Goal: Task Accomplishment & Management: Complete application form

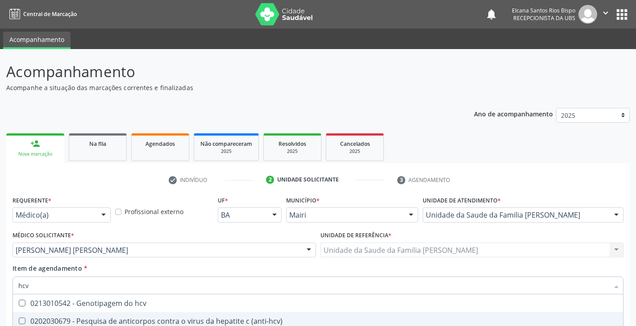
scroll to position [116, 0]
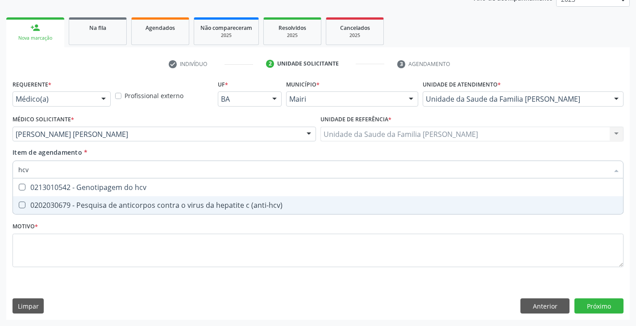
click at [133, 200] on span "0202030679 - Pesquisa de anticorpos contra o virus da hepatite c (anti-hcv)" at bounding box center [318, 206] width 611 height 18
checkbox \(anti-hcv\) "true"
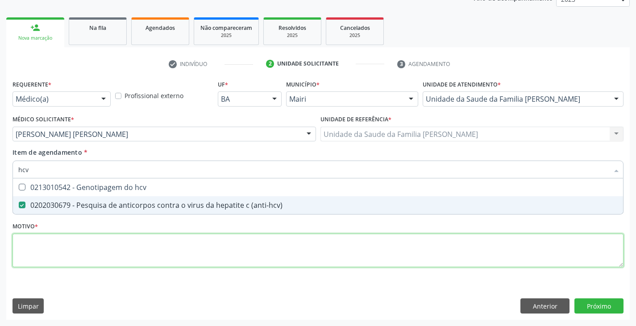
click at [112, 246] on div "Requerente * Médico(a) Médico(a) Enfermeiro(a) Paciente Nenhum resultado encont…" at bounding box center [318, 179] width 611 height 202
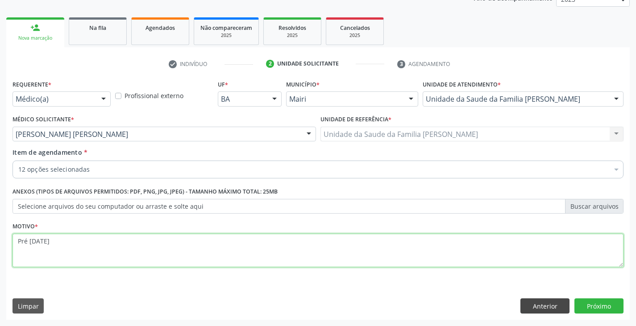
type textarea "Pré [DATE]"
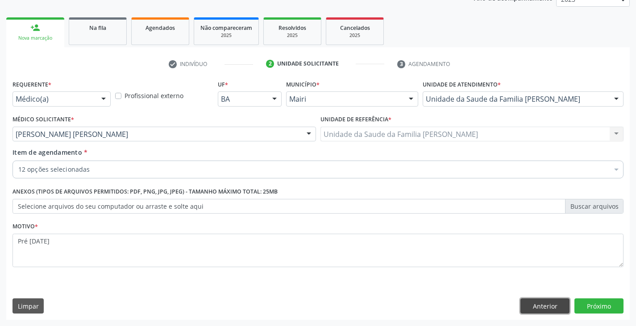
click at [524, 303] on button "Anterior" at bounding box center [545, 306] width 49 height 15
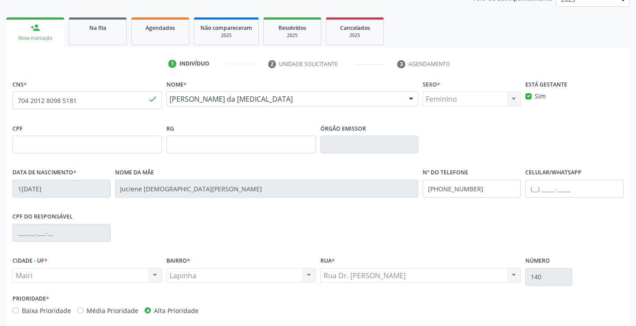
scroll to position [158, 0]
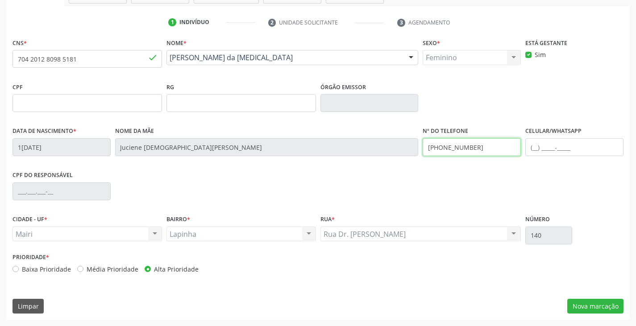
click at [482, 146] on input "[PHONE_NUMBER]" at bounding box center [472, 147] width 98 height 18
type input "[PHONE_NUMBER]"
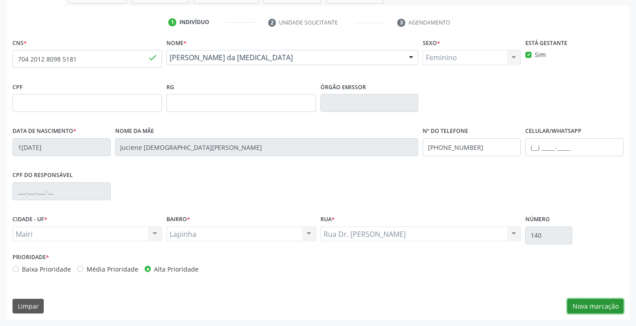
click at [588, 310] on button "Nova marcação" at bounding box center [596, 306] width 56 height 15
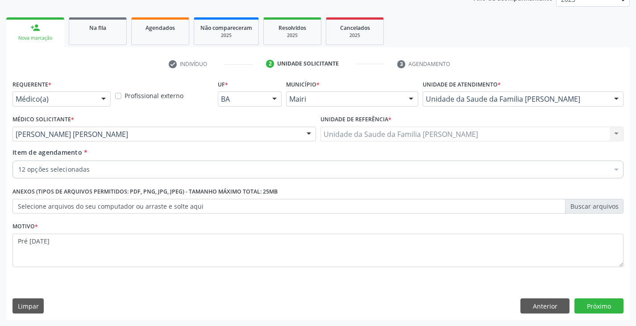
scroll to position [116, 0]
click at [594, 302] on button "Próximo" at bounding box center [599, 306] width 49 height 15
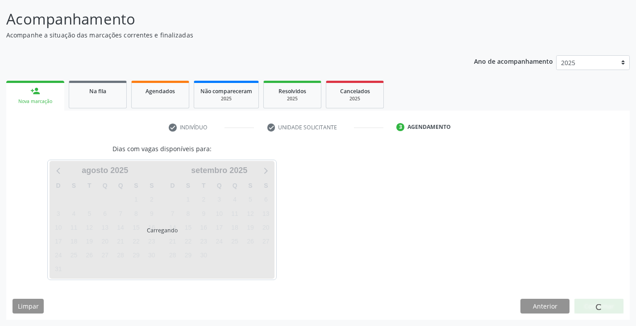
scroll to position [79, 0]
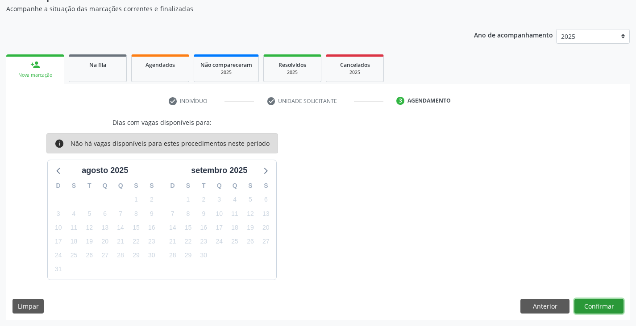
click at [596, 310] on button "Confirmar" at bounding box center [599, 306] width 49 height 15
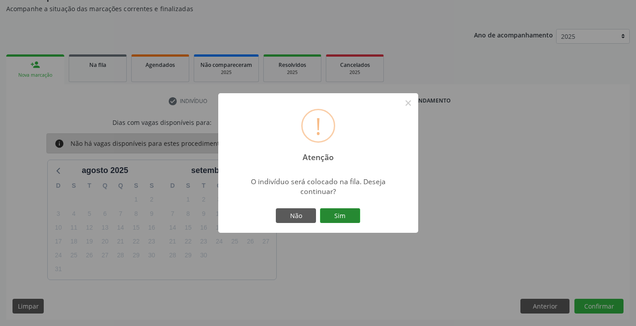
click at [351, 212] on button "Sim" at bounding box center [340, 216] width 40 height 15
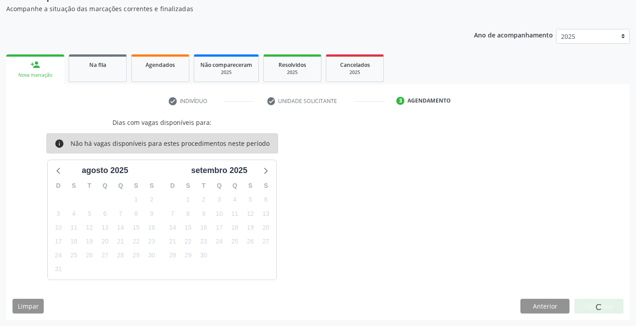
scroll to position [0, 0]
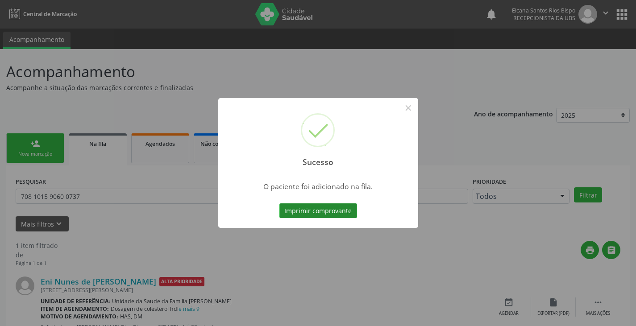
click at [344, 212] on button "Imprimir comprovante" at bounding box center [319, 211] width 78 height 15
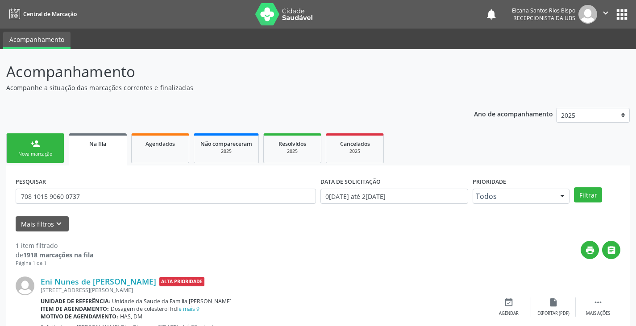
click at [47, 143] on link "person_add Nova marcação" at bounding box center [35, 149] width 58 height 30
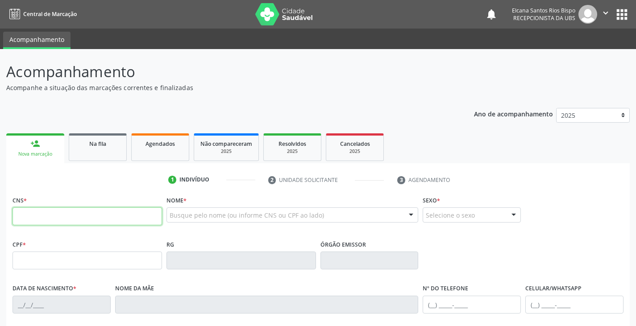
click at [59, 223] on input "text" at bounding box center [88, 217] width 150 height 18
paste input "704 2012 8098 5181"
type input "704 2012 8098 5181"
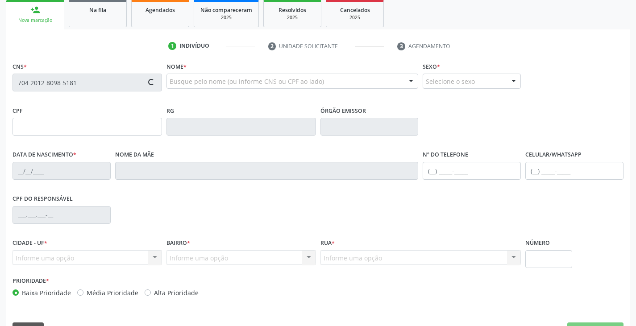
scroll to position [158, 0]
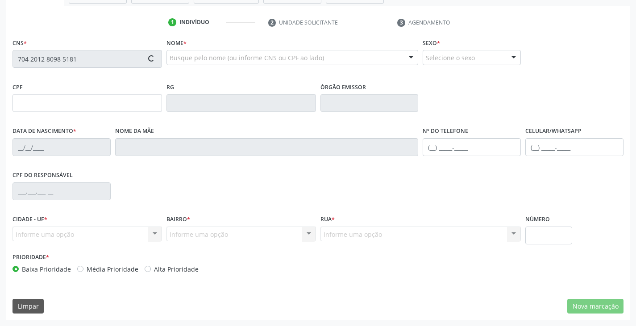
type input "102.685.265-08"
type input "1[DATE]"
type input "Juciene [DEMOGRAPHIC_DATA][PERSON_NAME]"
type input "[PHONE_NUMBER]"
type input "140"
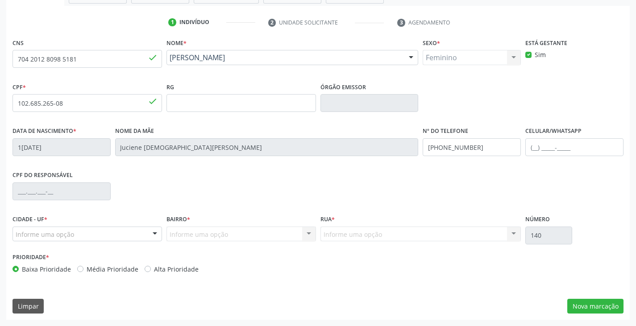
click at [174, 268] on label "Alta Prioridade" at bounding box center [176, 269] width 45 height 9
click at [151, 268] on input "Alta Prioridade" at bounding box center [148, 269] width 6 height 8
radio input "true"
click at [583, 307] on button "Nova marcação" at bounding box center [596, 306] width 56 height 15
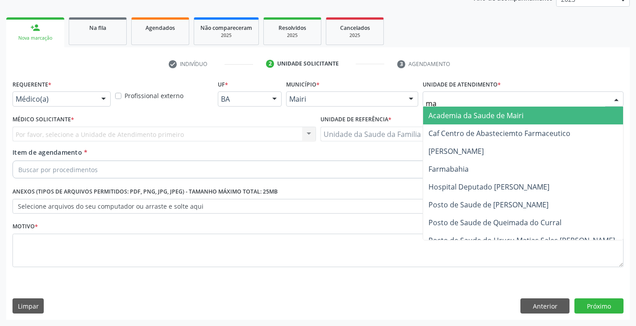
type input "mar"
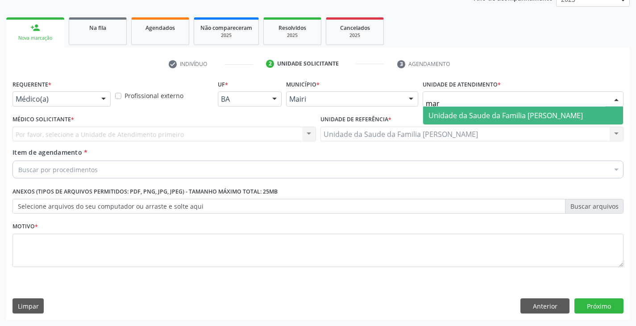
click at [463, 112] on span "Unidade da Saude da Familia [PERSON_NAME]" at bounding box center [506, 116] width 155 height 10
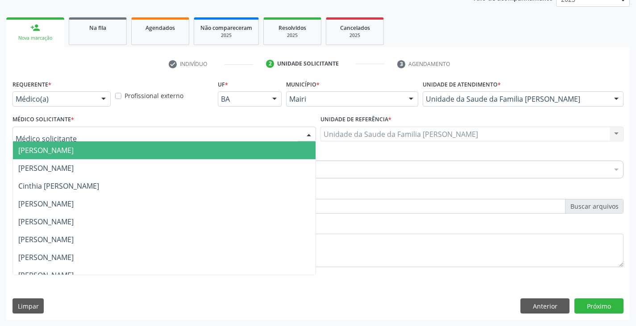
scroll to position [117, 0]
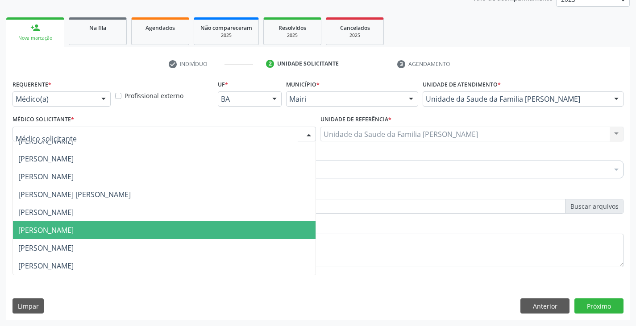
click at [38, 227] on span "[PERSON_NAME]" at bounding box center [45, 231] width 55 height 10
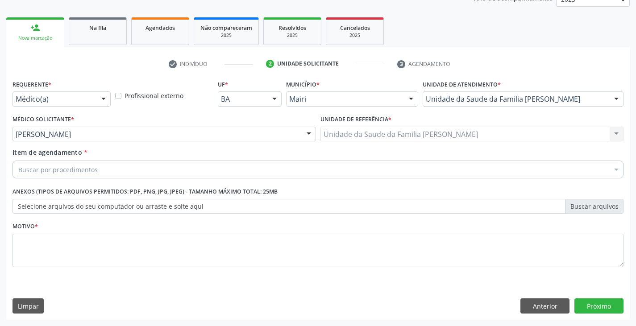
click at [38, 227] on span "[PERSON_NAME]" at bounding box center [47, 231] width 58 height 10
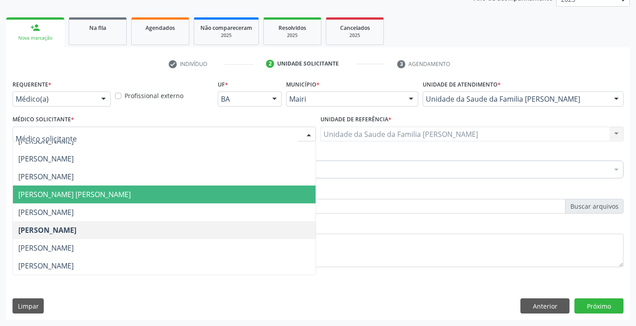
click at [48, 190] on span "[PERSON_NAME] [PERSON_NAME]" at bounding box center [74, 195] width 113 height 10
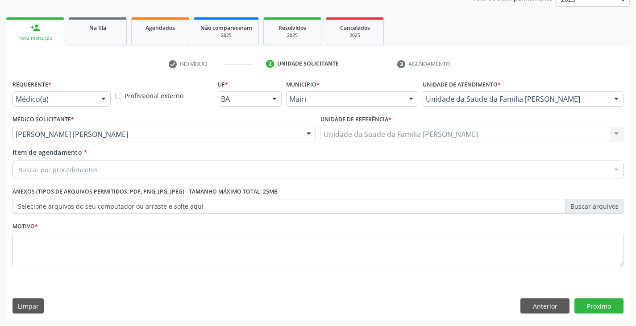
drag, startPoint x: 47, startPoint y: 176, endPoint x: 46, endPoint y: 169, distance: 6.3
click at [46, 175] on div "Buscar por procedimentos" at bounding box center [318, 170] width 611 height 18
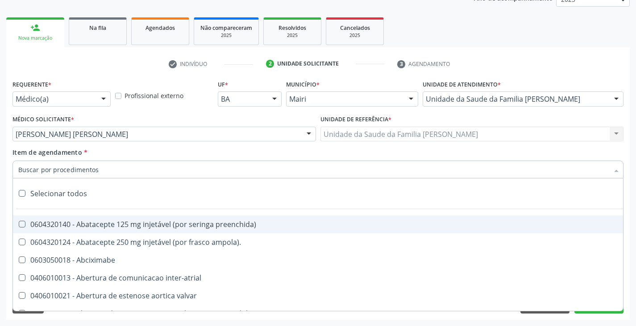
click at [46, 169] on input "Item de agendamento *" at bounding box center [313, 170] width 591 height 18
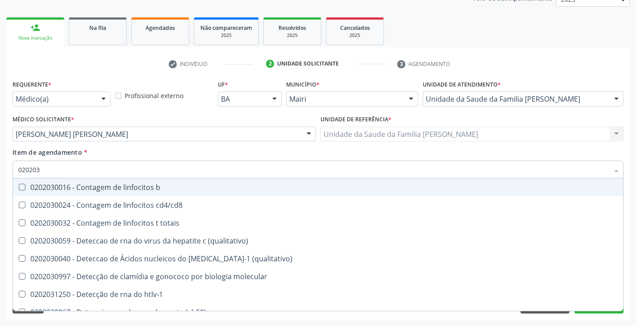
type input "0202038"
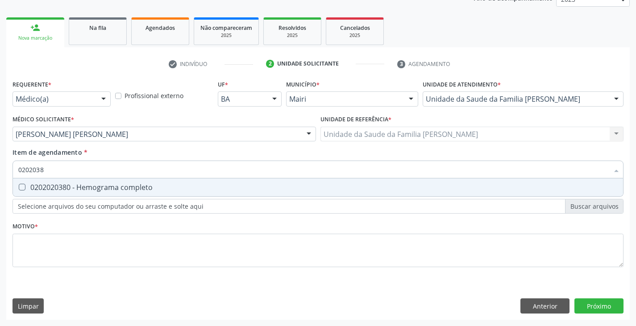
click at [46, 184] on div "0202020380 - Hemograma completo" at bounding box center [318, 187] width 600 height 7
checkbox completo "true"
type input "020203"
checkbox completo "false"
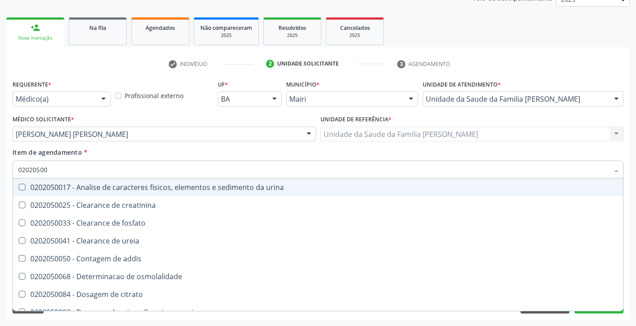
type input "020205001"
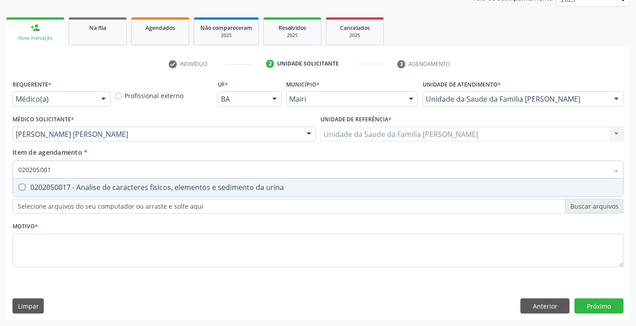
click at [52, 182] on span "0202050017 - Analise de caracteres fisicos, elementos e sedimento da urina" at bounding box center [318, 188] width 611 height 18
checkbox urina "true"
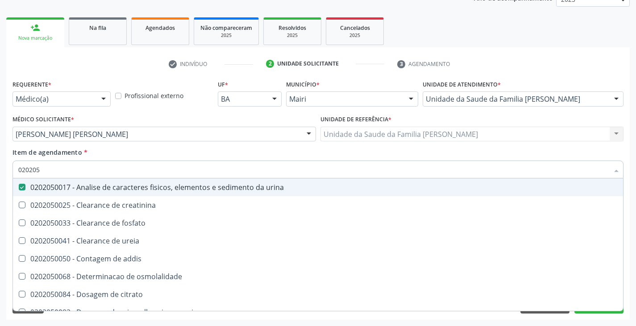
type input "02020"
checkbox urina "false"
checkbox ureia "true"
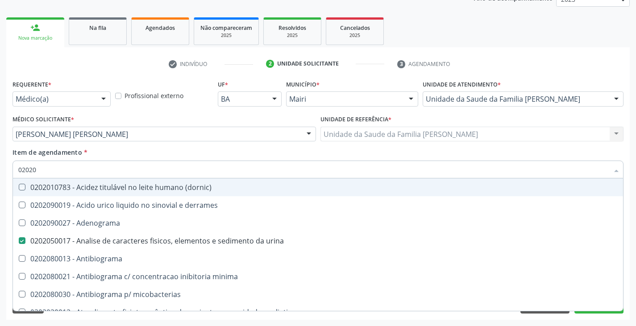
type input "020205"
checkbox \(dornic\) "true"
checkbox urina "false"
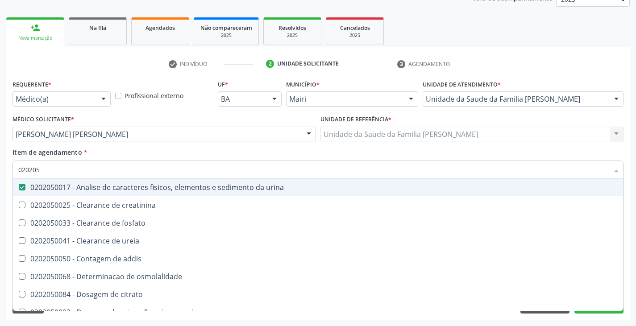
type input "02020"
checkbox urina "false"
checkbox ureia "true"
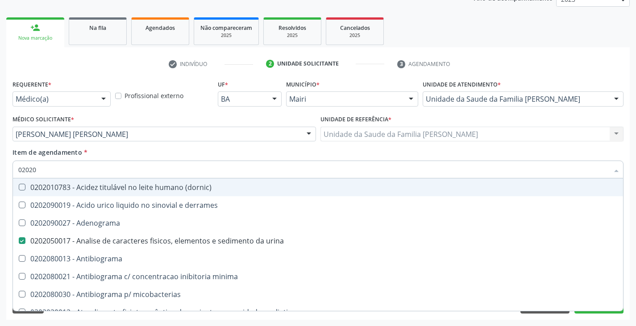
type input "020204"
checkbox urina "false"
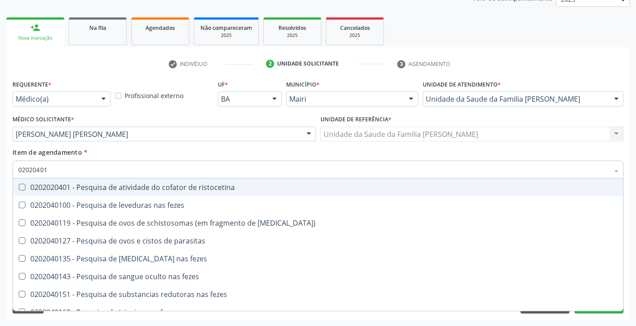
type input "020204014"
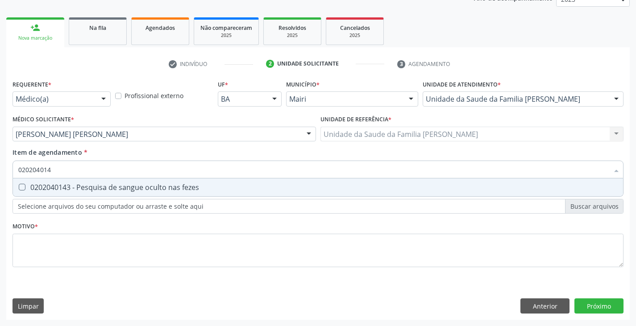
click at [52, 182] on span "0202040143 - Pesquisa de sangue oculto nas fezes" at bounding box center [318, 188] width 611 height 18
checkbox fezes "true"
type input "02020401"
checkbox fezes "false"
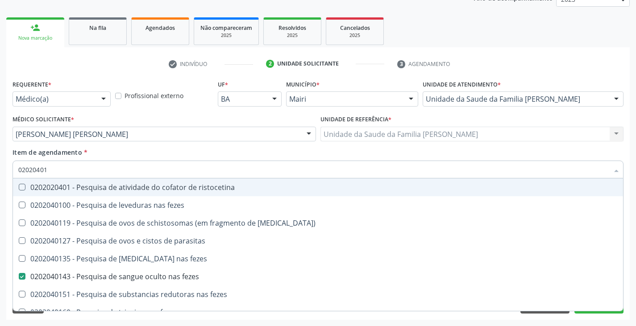
type input "0202040"
checkbox fezes "false"
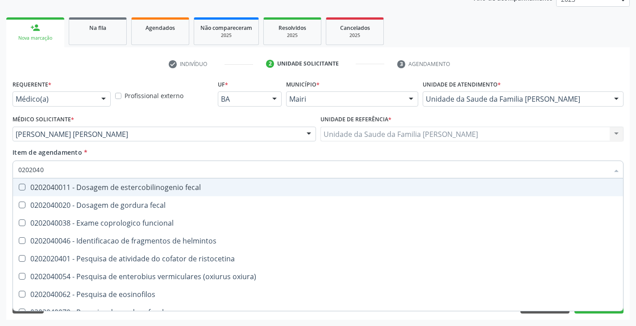
type input "020204"
checkbox fezes "false"
type input "02020"
checkbox helmintos "true"
checkbox fezes "false"
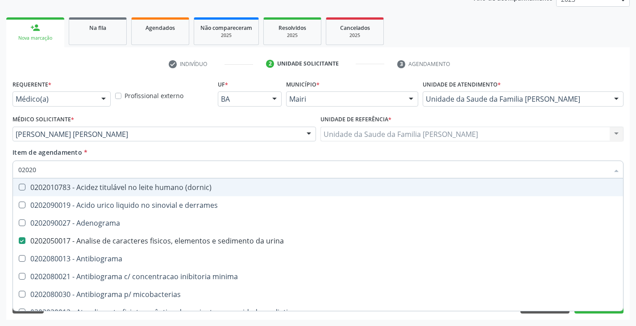
type input "020201"
checkbox urina "false"
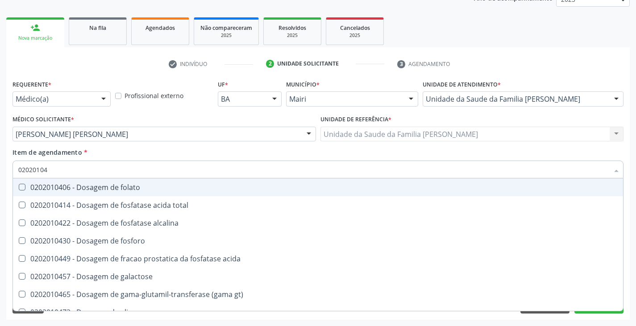
type input "020201047"
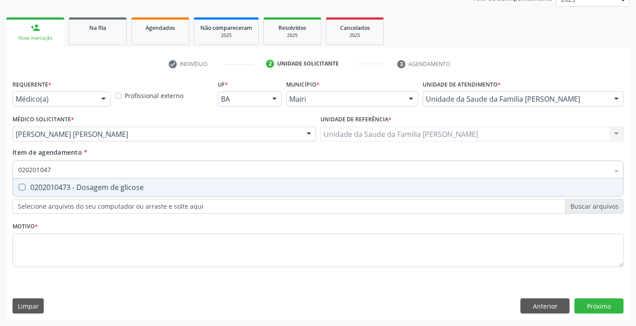
click at [44, 185] on div "0202010473 - Dosagem de glicose" at bounding box center [318, 187] width 600 height 7
checkbox glicose "true"
type input "02020104"
checkbox glicose "false"
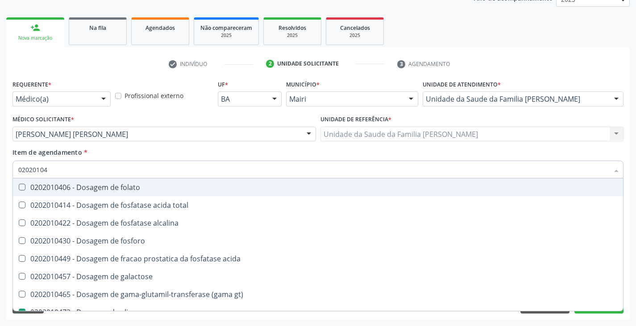
type input "0202010"
checkbox glicose "false"
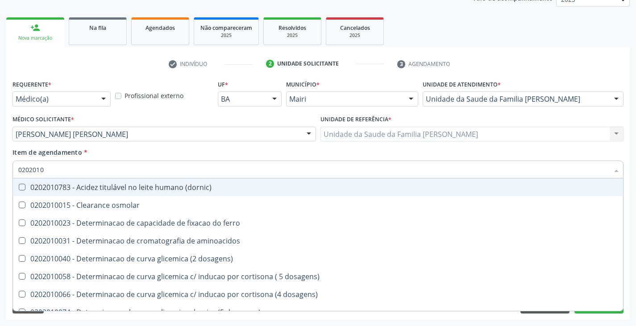
type input "020201"
checkbox glicose "false"
checkbox magnesio "true"
type input "02020"
checkbox aminoacidos "true"
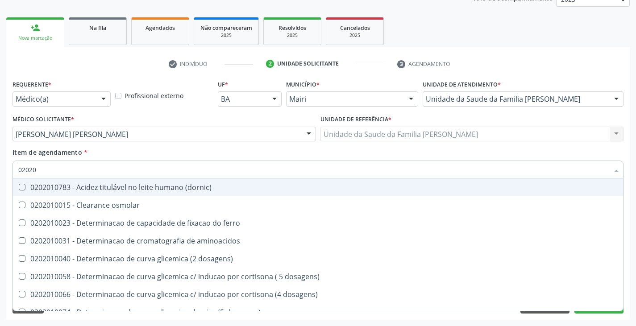
checkbox glicose "false"
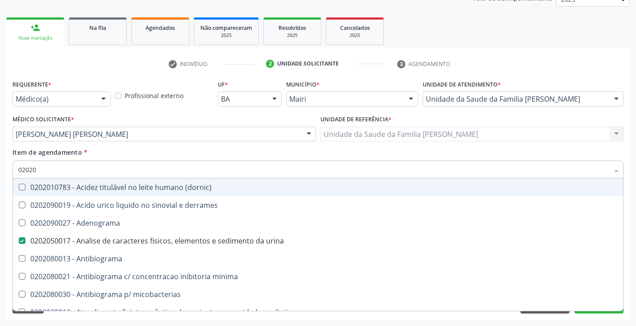
type input "020203"
checkbox urina "false"
checkbox molecular "true"
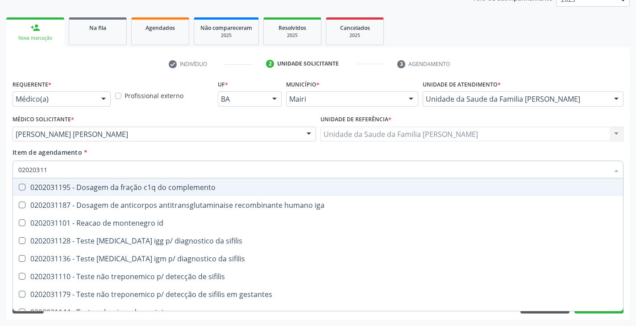
type input "020203112"
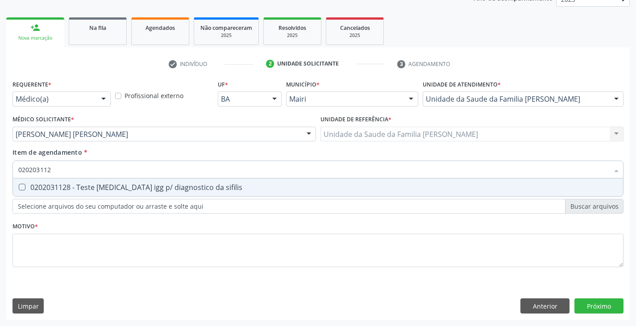
click at [45, 186] on div "0202031128 - Teste [MEDICAL_DATA] igg p/ diagnostico da sifilis" at bounding box center [318, 187] width 600 height 7
checkbox sifilis "true"
type input "02020311"
checkbox sifilis "false"
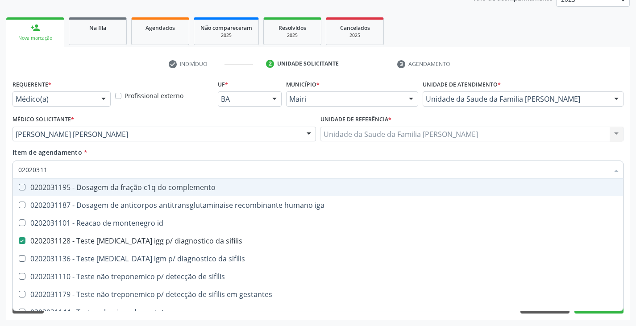
type input "020203113"
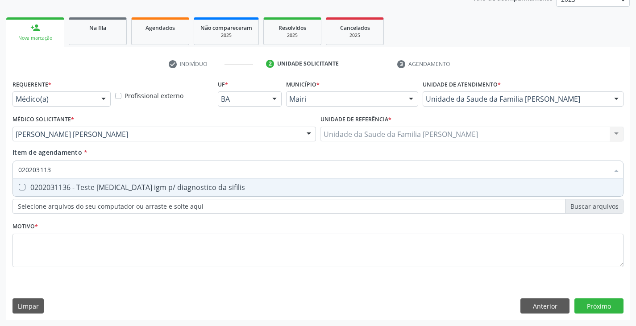
click at [42, 186] on div "0202031136 - Teste [MEDICAL_DATA] igm p/ diagnostico da sifilis" at bounding box center [318, 187] width 600 height 7
checkbox sifilis "true"
type input "02020311"
checkbox sifilis "false"
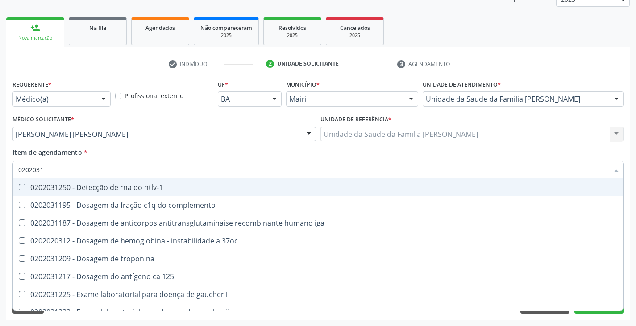
type input "020203"
checkbox sifilis "false"
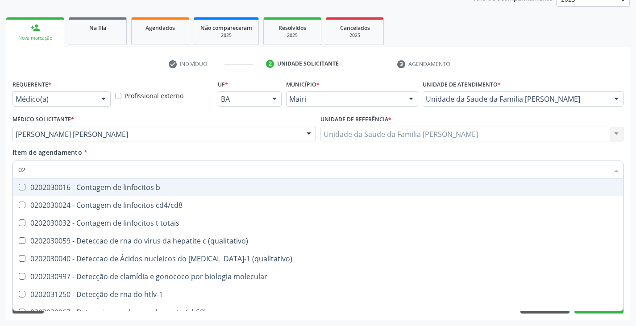
type input "0"
checkbox \(qualitativo\) "false"
checkbox \(igg\) "false"
checkbox completo "false"
checkbox blot\) "false"
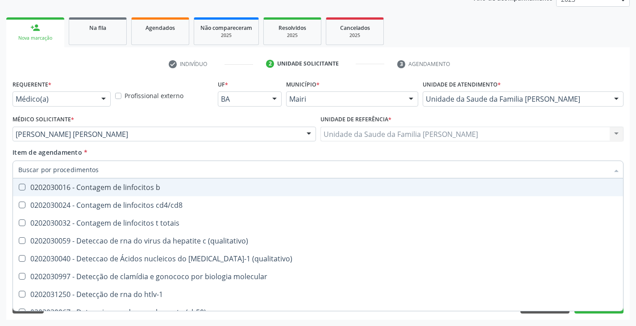
checkbox sifilis "false"
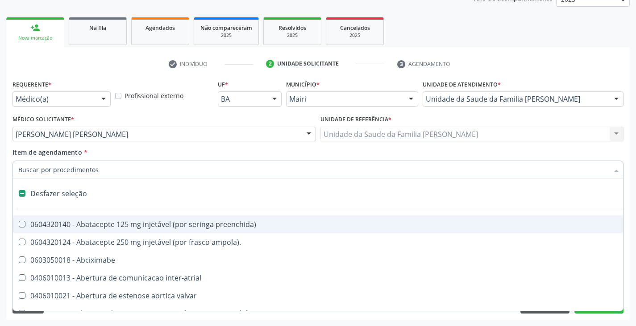
type input "f"
checkbox reabilitacao "true"
checkbox urina "false"
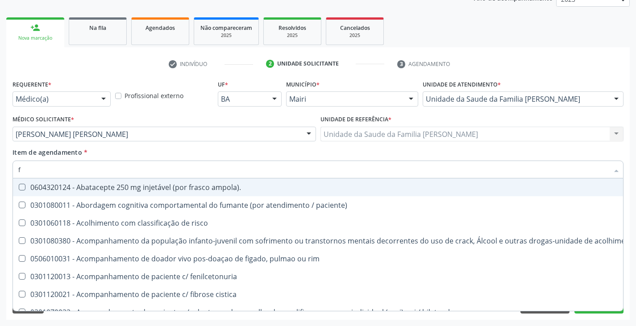
type input "fa"
checkbox urina "false"
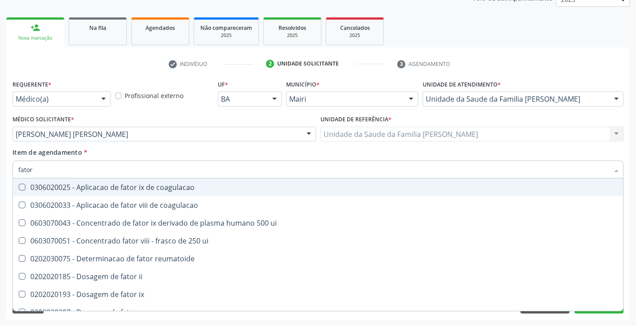
type input "fator r"
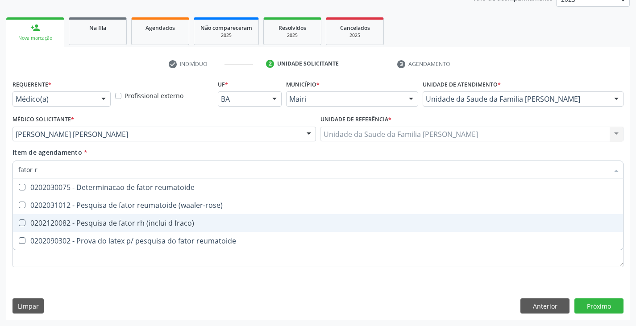
click at [75, 220] on div "0202120082 - Pesquisa de fator rh (inclui d fraco)" at bounding box center [318, 223] width 600 height 7
checkbox fraco\) "true"
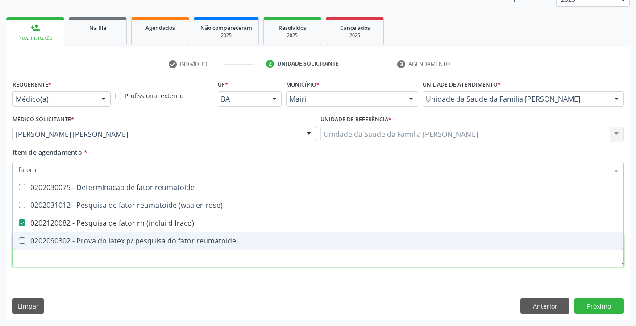
click at [88, 266] on div "Requerente * Médico(a) Médico(a) Enfermeiro(a) Paciente Nenhum resultado encont…" at bounding box center [318, 179] width 611 height 202
checkbox \(waaler-rose\) "true"
checkbox reumatoide "true"
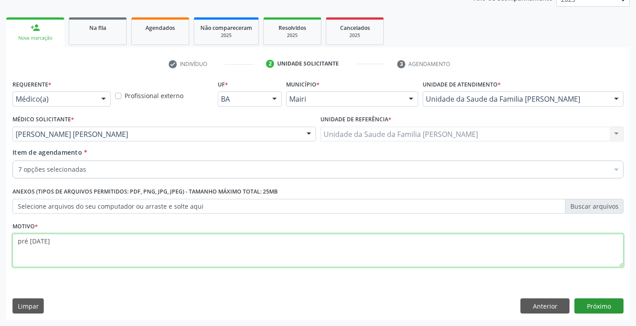
type textarea "pré [DATE]"
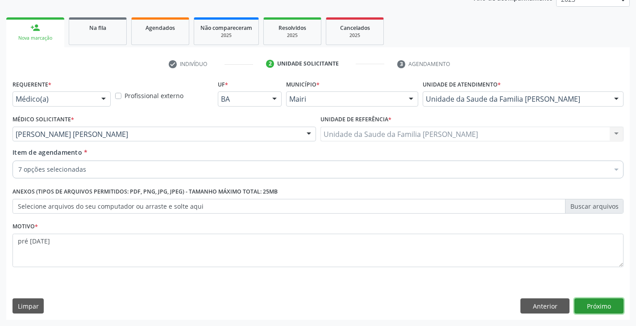
click at [609, 306] on button "Próximo" at bounding box center [599, 306] width 49 height 15
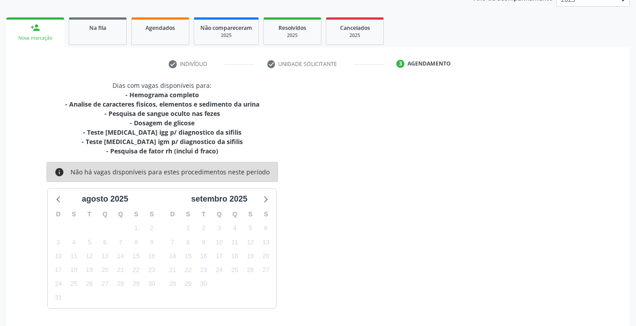
scroll to position [145, 0]
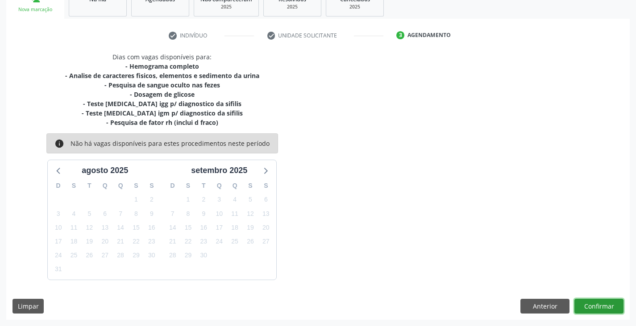
click at [606, 305] on button "Confirmar" at bounding box center [599, 306] width 49 height 15
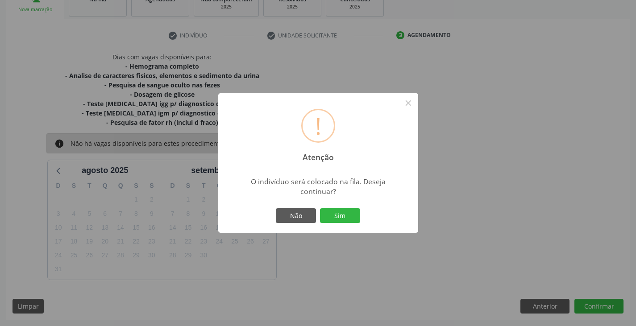
click at [355, 225] on div "Não Sim" at bounding box center [318, 216] width 88 height 19
click at [352, 222] on button "Sim" at bounding box center [340, 216] width 40 height 15
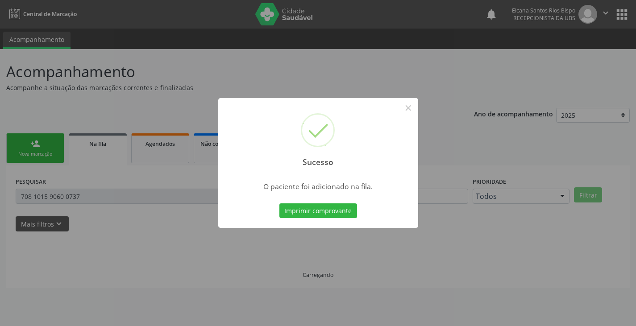
scroll to position [0, 0]
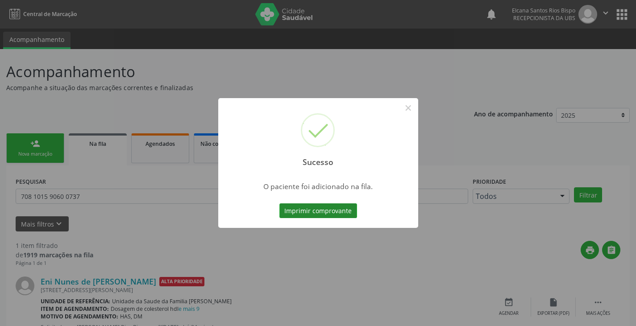
click at [350, 209] on button "Imprimir comprovante" at bounding box center [319, 211] width 78 height 15
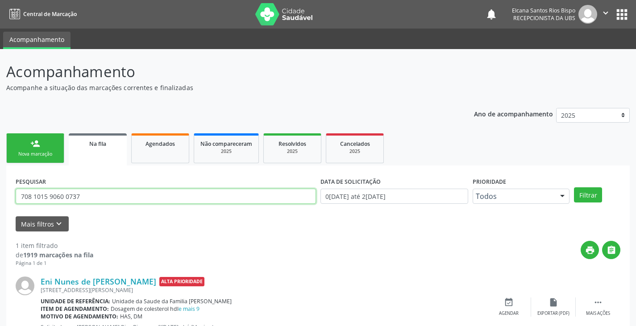
drag, startPoint x: 85, startPoint y: 200, endPoint x: 9, endPoint y: 194, distance: 76.2
click at [9, 194] on div "PESQUISAR 708 1015 9060 0737 DATA DE SOLICITAÇÃO 0[DATE] até 2[DATE] Prioridade…" at bounding box center [318, 261] width 624 height 191
paste input "4 2012 8098 5181"
type input "704 2012 8098 5181"
click at [574, 188] on button "Filtrar" at bounding box center [588, 195] width 28 height 15
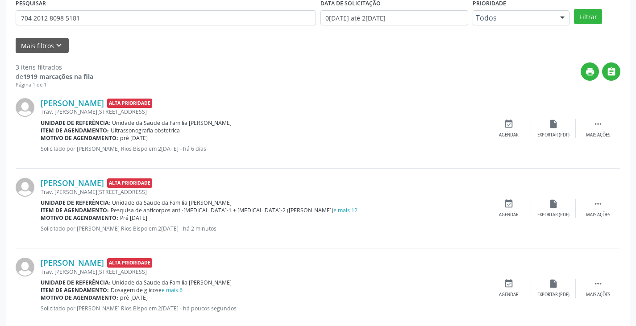
scroll to position [197, 0]
